Goal: Transaction & Acquisition: Purchase product/service

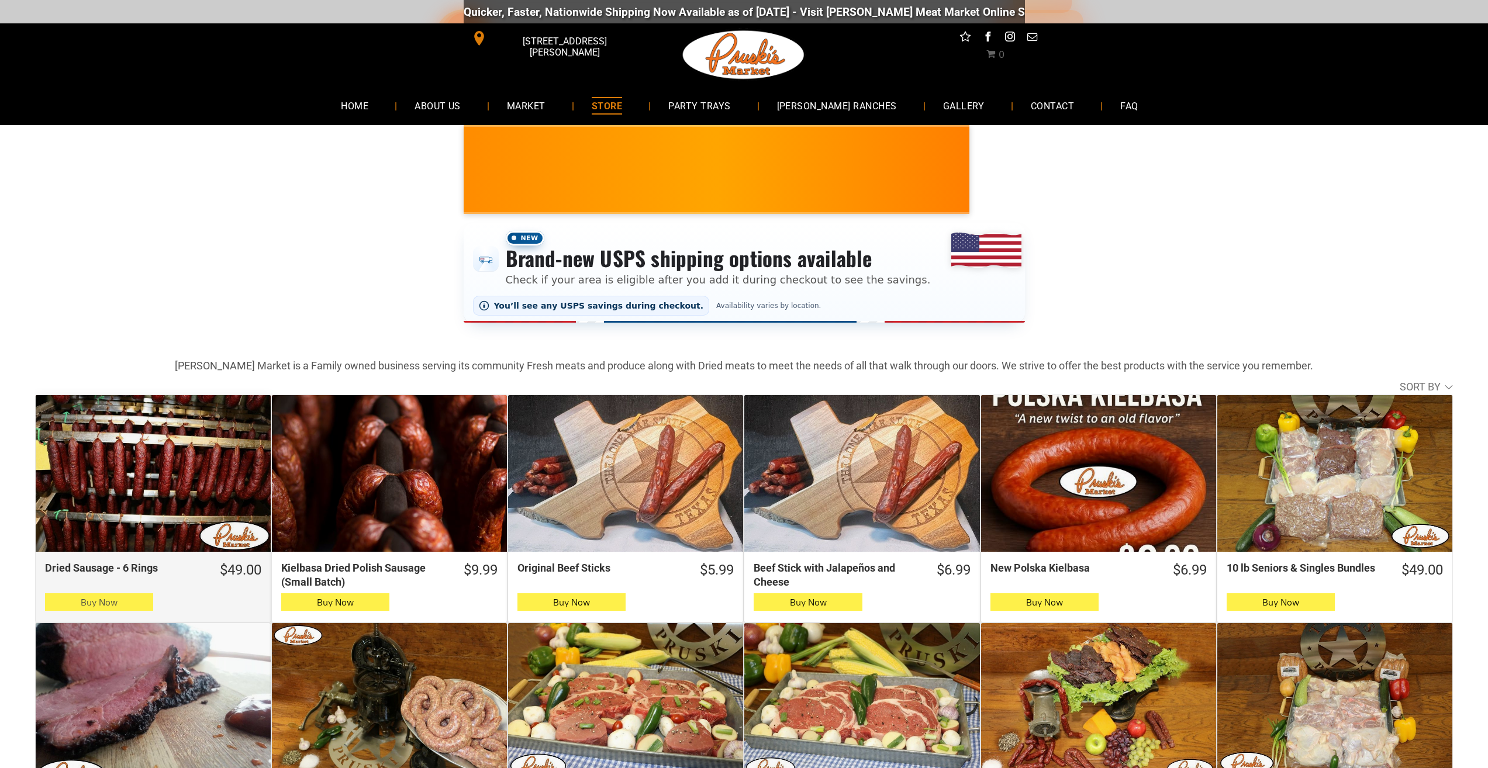
click at [106, 602] on span "button" at bounding box center [99, 602] width 17 height 16
click at [60, 602] on button "Buy Now" at bounding box center [99, 602] width 108 height 18
click at [144, 609] on button "Buy Now" at bounding box center [99, 602] width 108 height 18
